Goal: Information Seeking & Learning: Learn about a topic

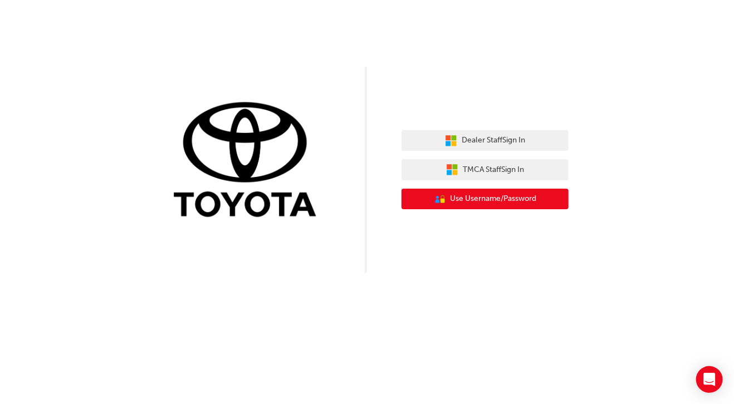
click at [496, 204] on span "Use Username/Password" at bounding box center [494, 199] width 86 height 13
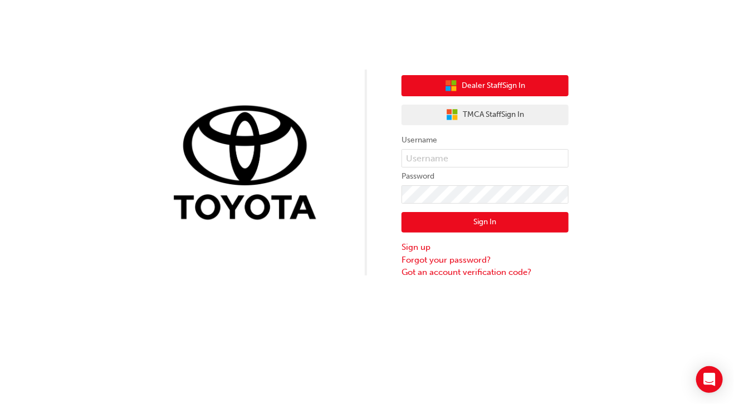
click at [472, 86] on span "Dealer Staff Sign In" at bounding box center [493, 86] width 63 height 13
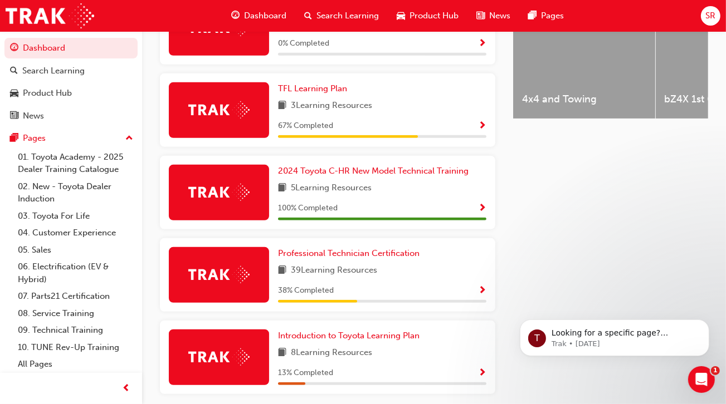
scroll to position [501, 0]
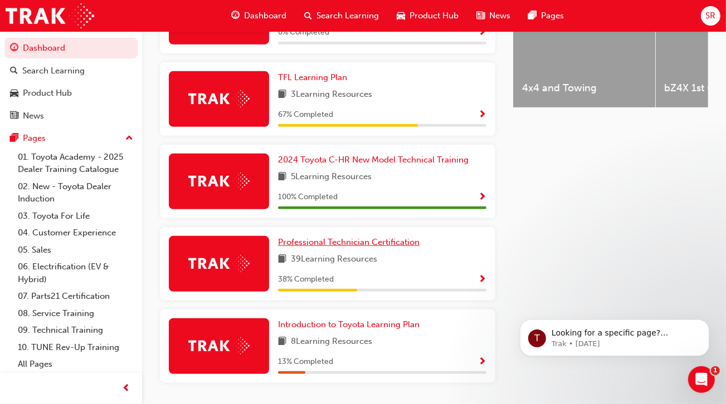
click at [306, 237] on span "Professional Technician Certification" at bounding box center [348, 242] width 141 height 10
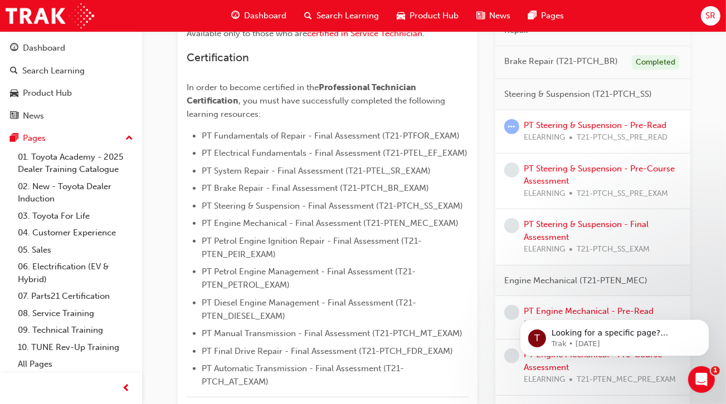
scroll to position [278, 0]
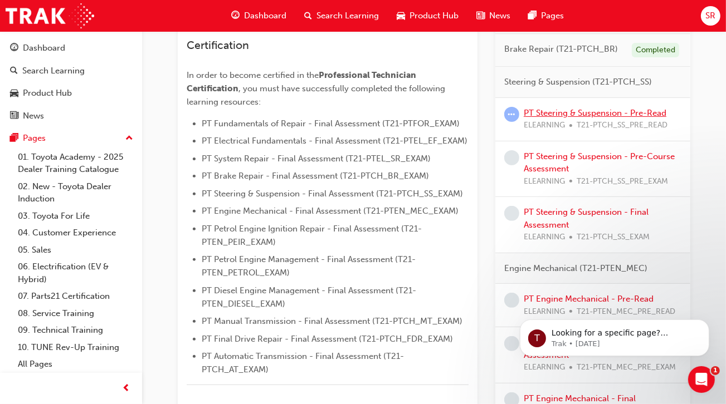
click at [586, 115] on link "PT Steering & Suspension - Pre-Read" at bounding box center [595, 113] width 143 height 10
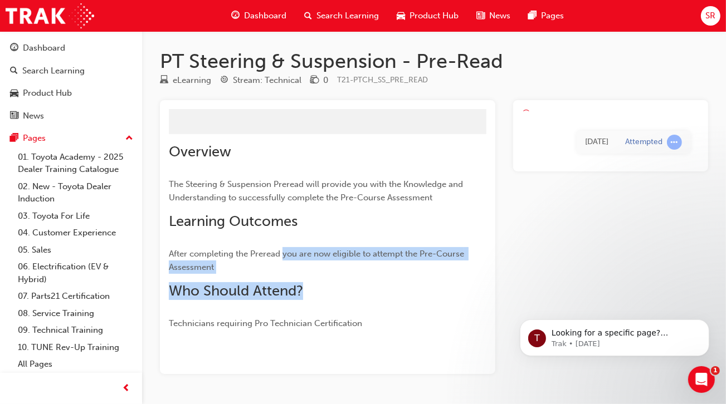
click at [304, 287] on div "Overview The Steering & Suspension Preread will provide you with the Knowledge …" at bounding box center [327, 236] width 317 height 187
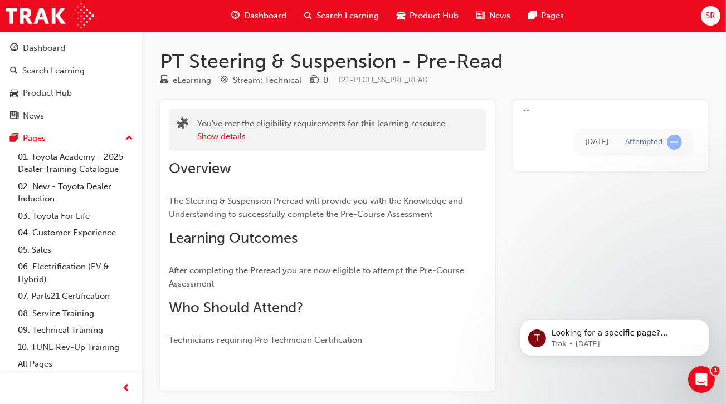
click at [468, 206] on p "The Steering & Suspension Preread will provide you with the Knowledge and Under…" at bounding box center [327, 207] width 317 height 27
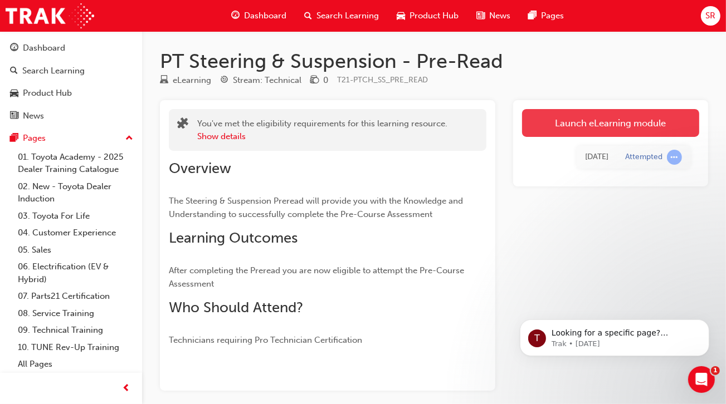
click at [627, 124] on link "Launch eLearning module" at bounding box center [610, 123] width 177 height 28
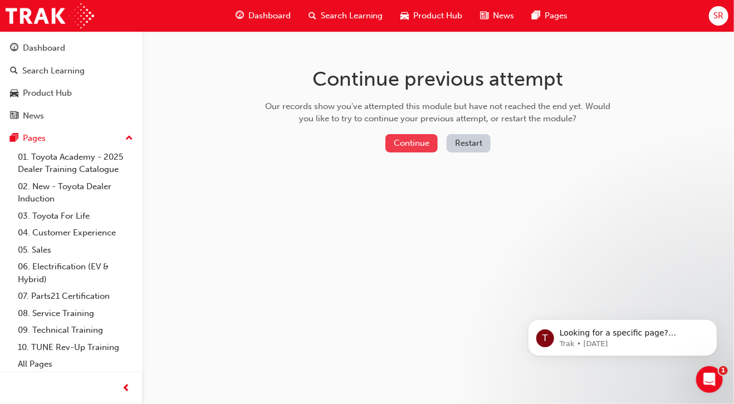
click at [412, 139] on button "Continue" at bounding box center [411, 143] width 52 height 18
